Goal: Task Accomplishment & Management: Use online tool/utility

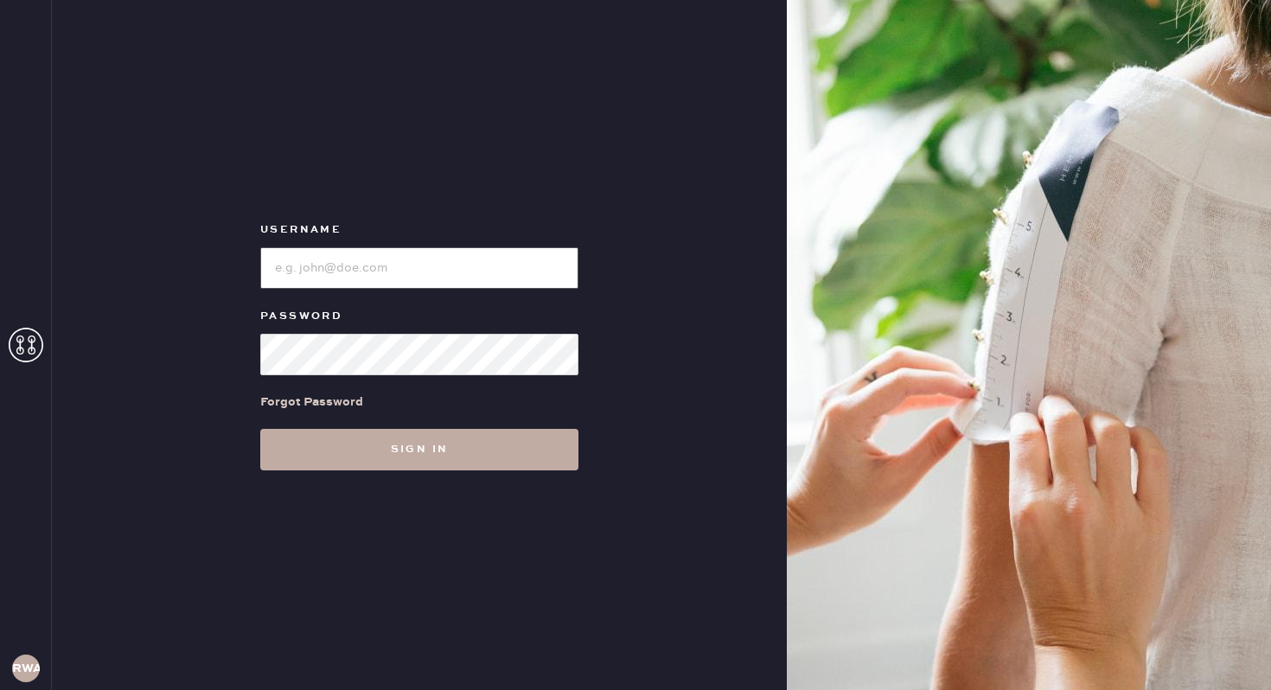
type input "reformationwilliamsburg"
click at [424, 439] on button "Sign in" at bounding box center [419, 449] width 318 height 41
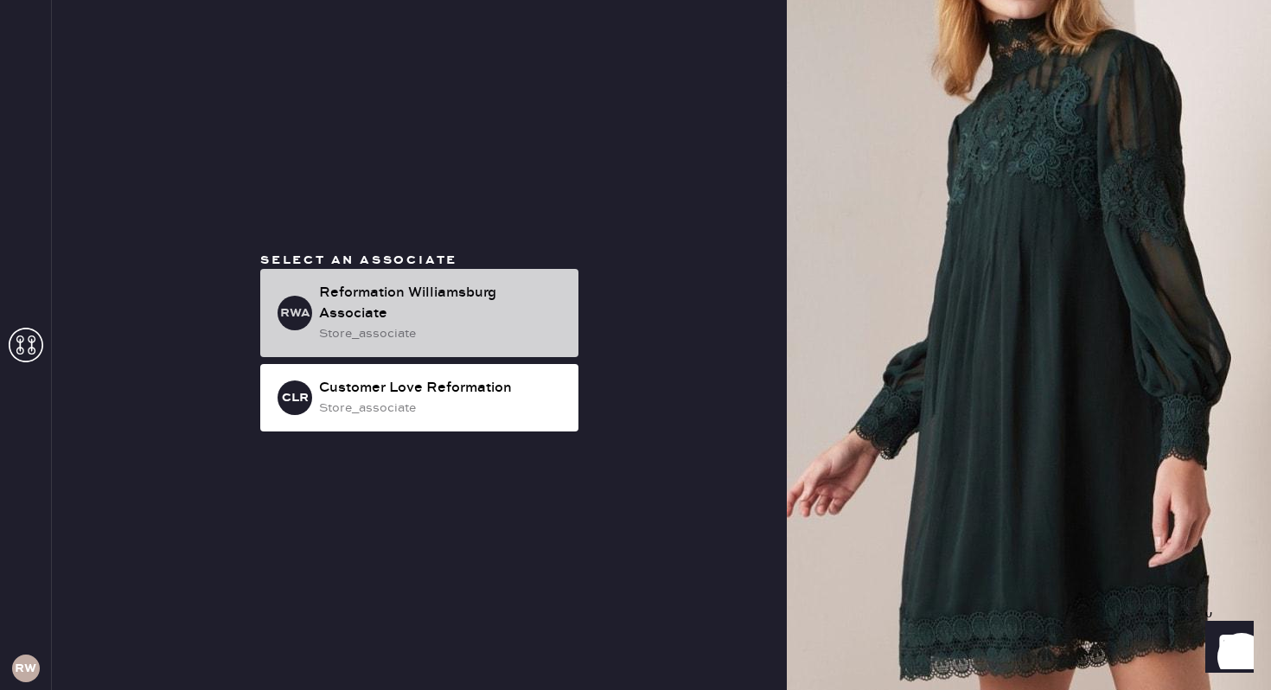
click at [372, 327] on div "store_associate" at bounding box center [442, 333] width 246 height 19
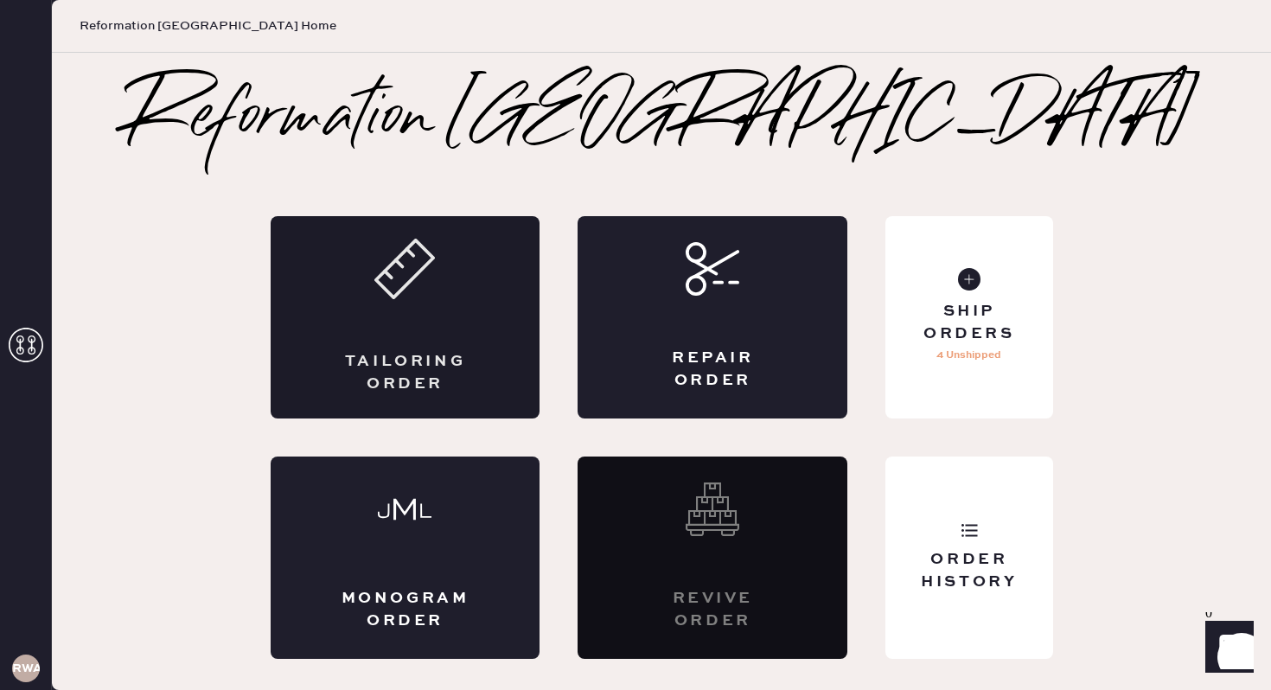
click at [441, 342] on div "Tailoring Order" at bounding box center [406, 317] width 270 height 202
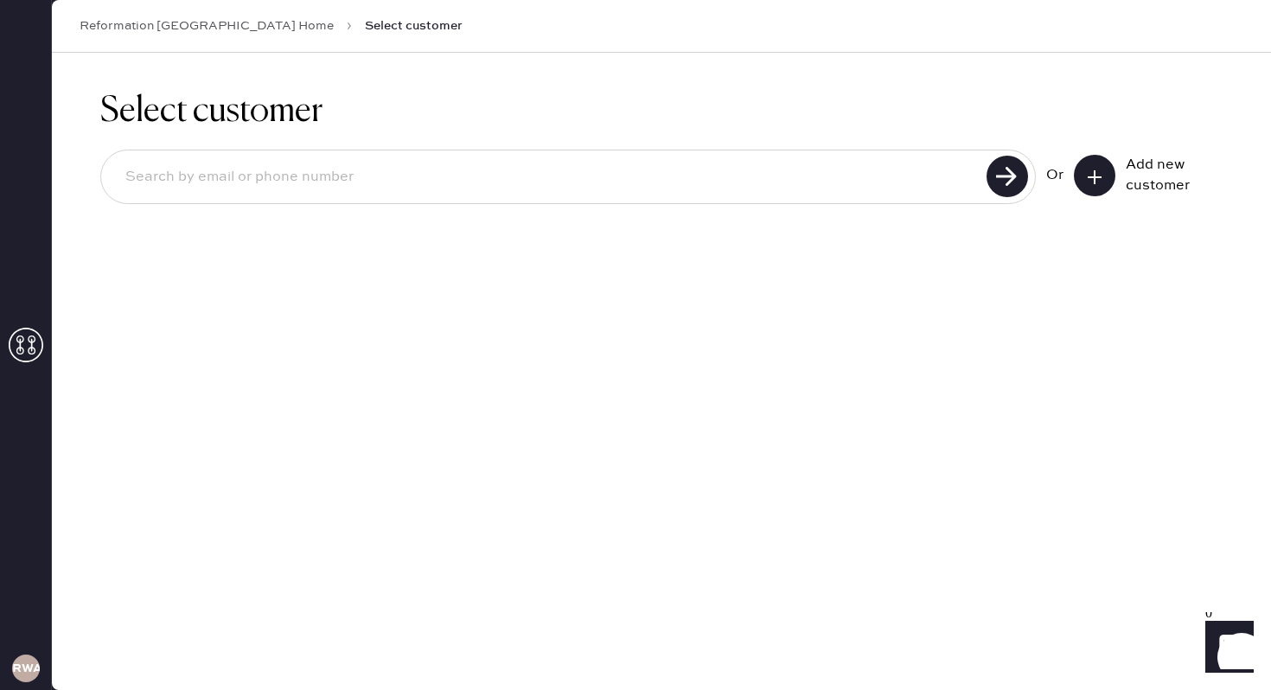
click at [107, 29] on link "Reformation [GEOGRAPHIC_DATA] Home" at bounding box center [207, 25] width 254 height 17
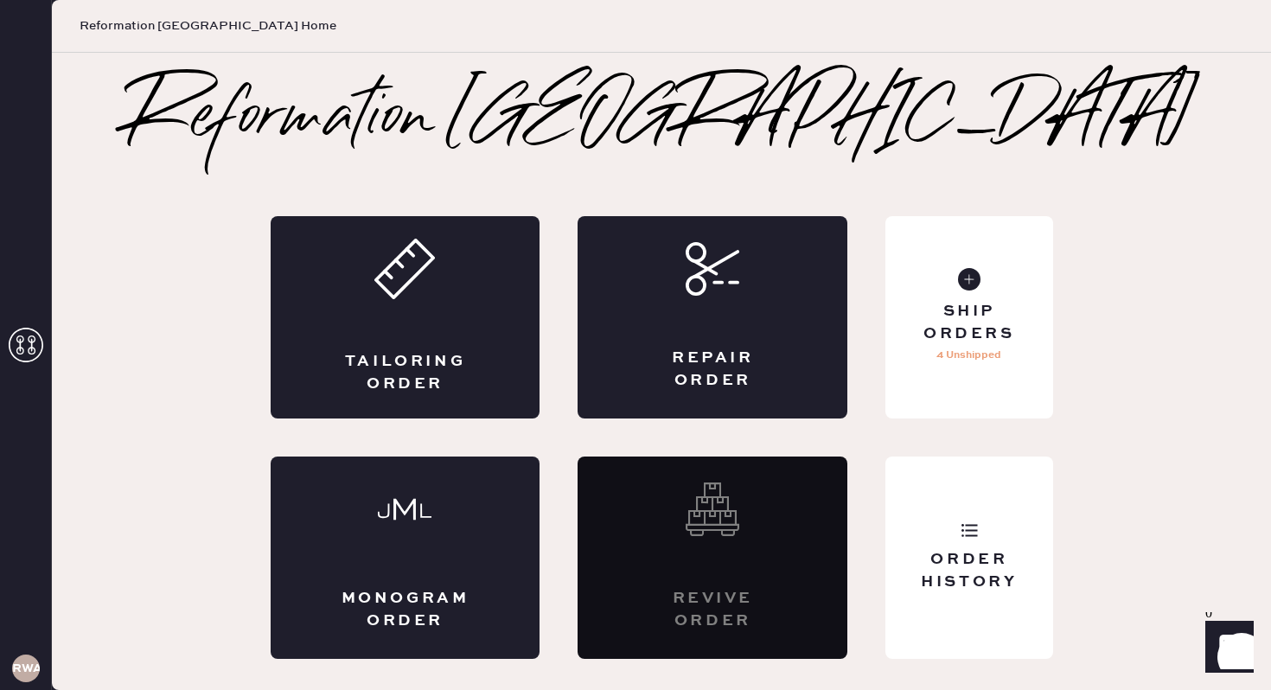
click at [22, 358] on icon at bounding box center [26, 345] width 35 height 35
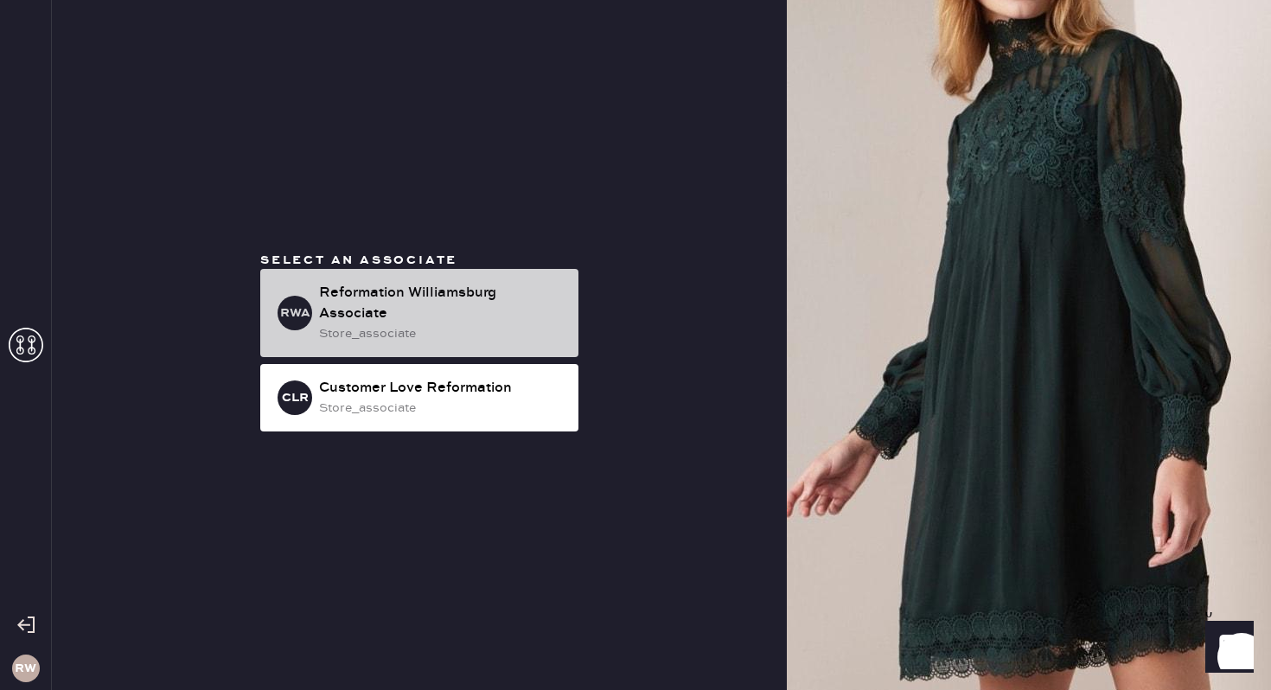
click at [371, 308] on div "Reformation Williamsburg Associate" at bounding box center [442, 303] width 246 height 41
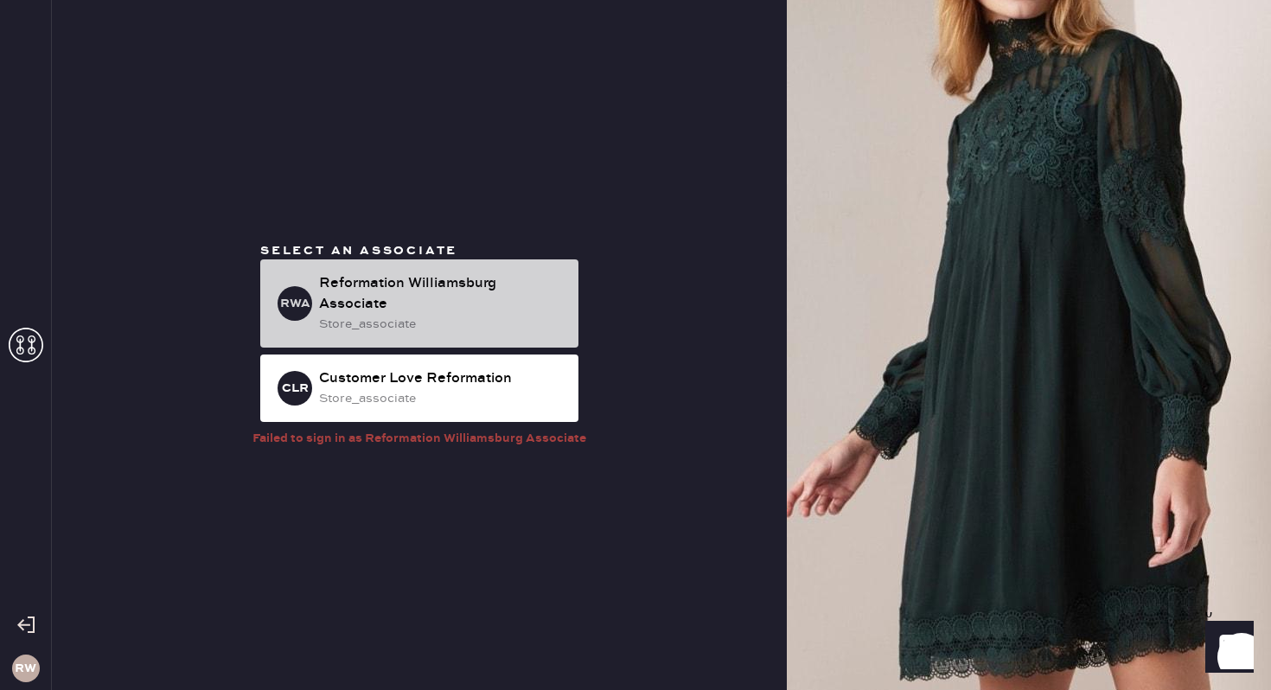
click at [387, 315] on div "store_associate" at bounding box center [442, 324] width 246 height 19
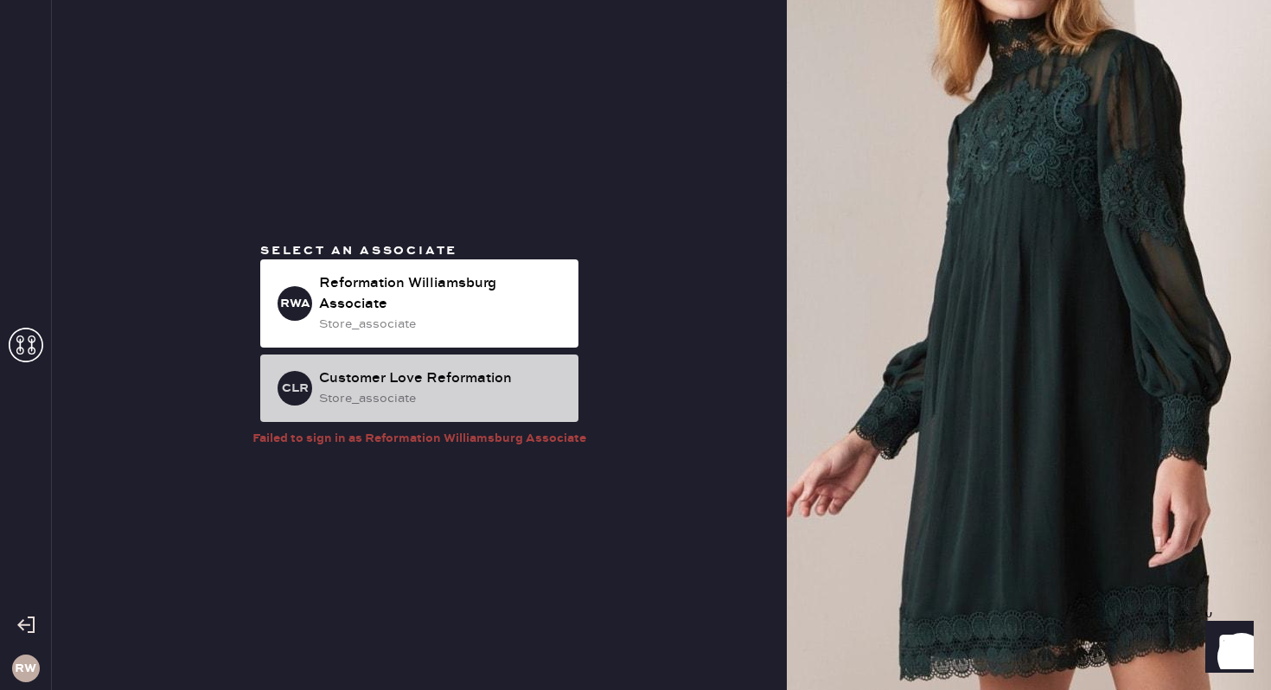
click at [380, 394] on div "store_associate" at bounding box center [442, 398] width 246 height 19
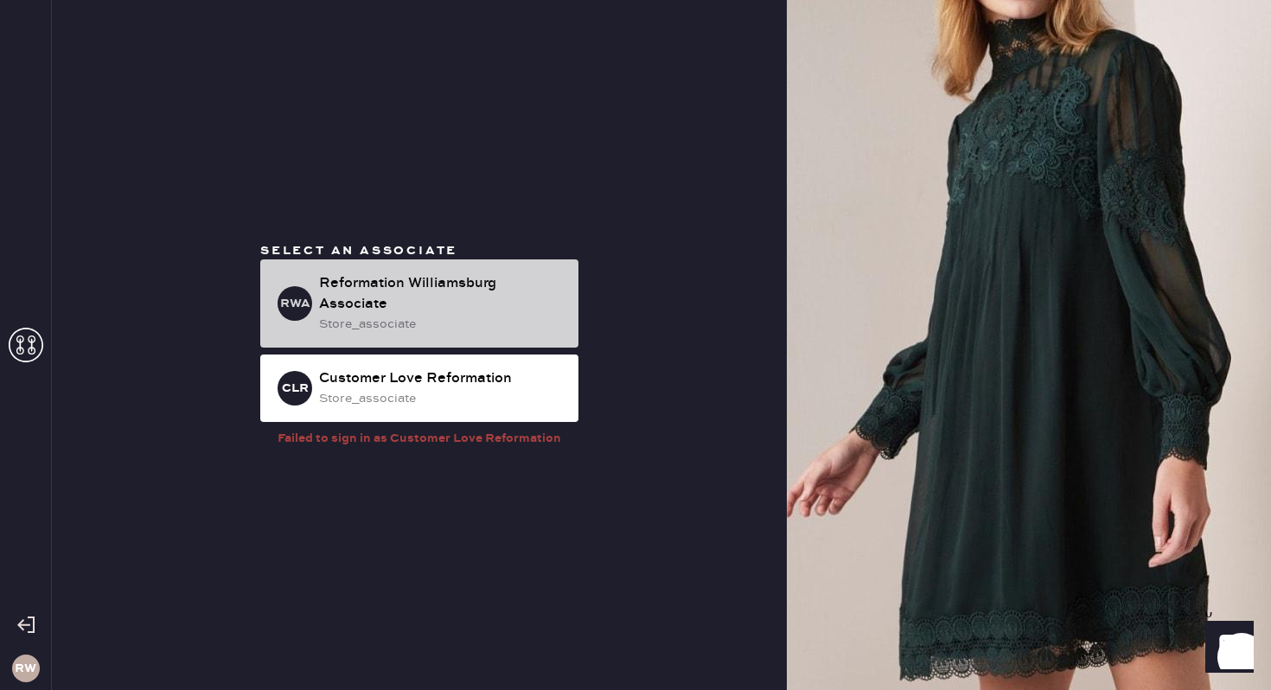
click at [337, 283] on div "Reformation Williamsburg Associate" at bounding box center [442, 293] width 246 height 41
